Goal: Information Seeking & Learning: Learn about a topic

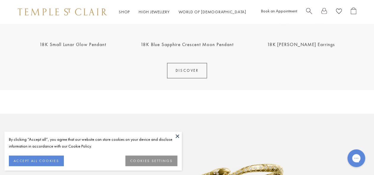
scroll to position [324, 0]
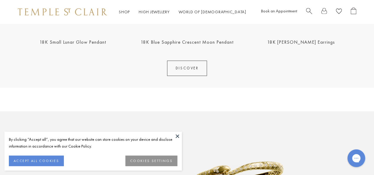
click at [175, 64] on link "DISCOVER" at bounding box center [187, 68] width 40 height 15
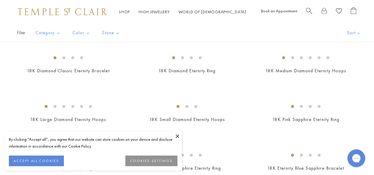
scroll to position [709, 0]
click at [176, 133] on button at bounding box center [177, 136] width 9 height 9
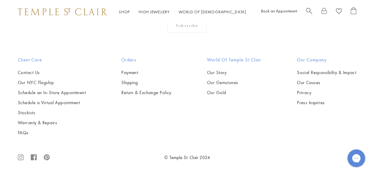
scroll to position [2573, 0]
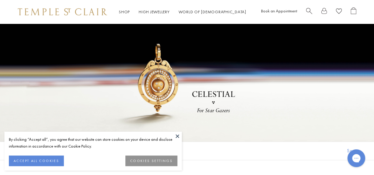
click at [176, 137] on button at bounding box center [177, 136] width 9 height 9
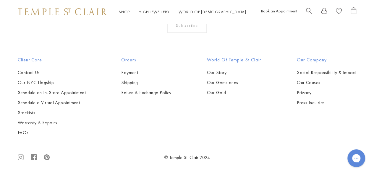
scroll to position [2553, 0]
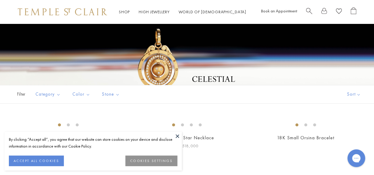
scroll to position [59, 0]
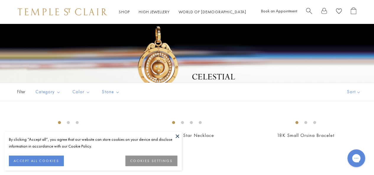
click at [175, 135] on button at bounding box center [177, 136] width 9 height 9
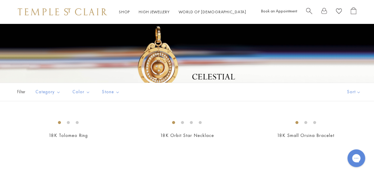
click at [20, 92] on span "Filter" at bounding box center [15, 92] width 30 height 18
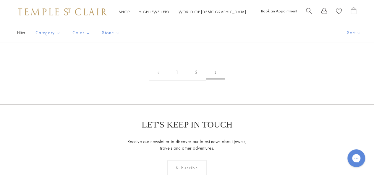
scroll to position [236, 0]
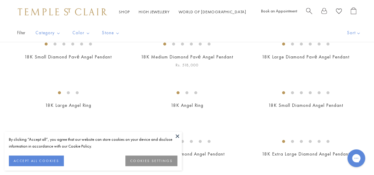
scroll to position [177, 0]
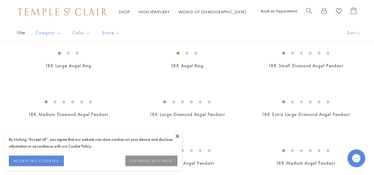
click at [178, 137] on button at bounding box center [177, 136] width 9 height 9
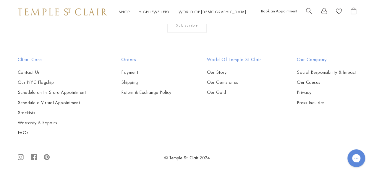
scroll to position [768, 0]
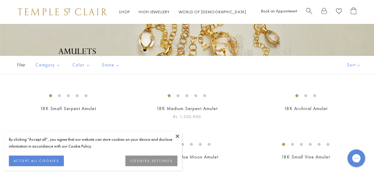
scroll to position [89, 0]
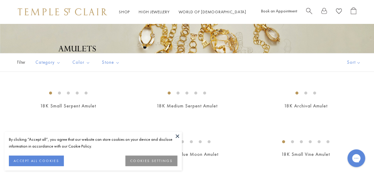
click at [178, 135] on button at bounding box center [177, 136] width 9 height 9
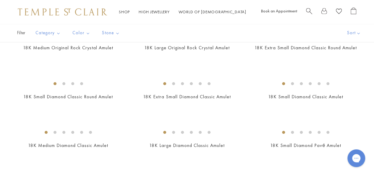
scroll to position [532, 0]
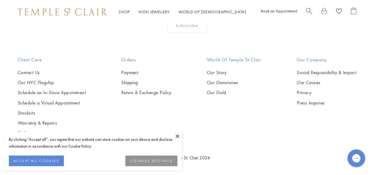
scroll to position [768, 0]
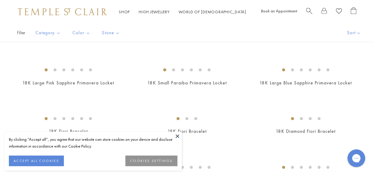
scroll to position [945, 0]
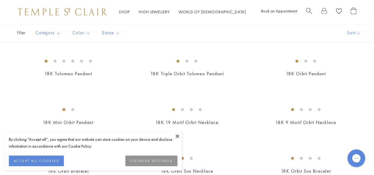
scroll to position [325, 0]
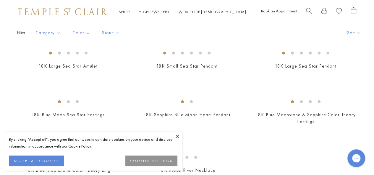
scroll to position [916, 0]
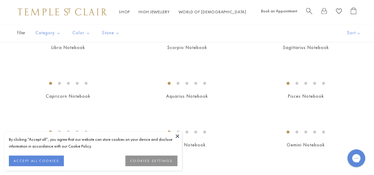
scroll to position [384, 0]
